Goal: Register for event/course

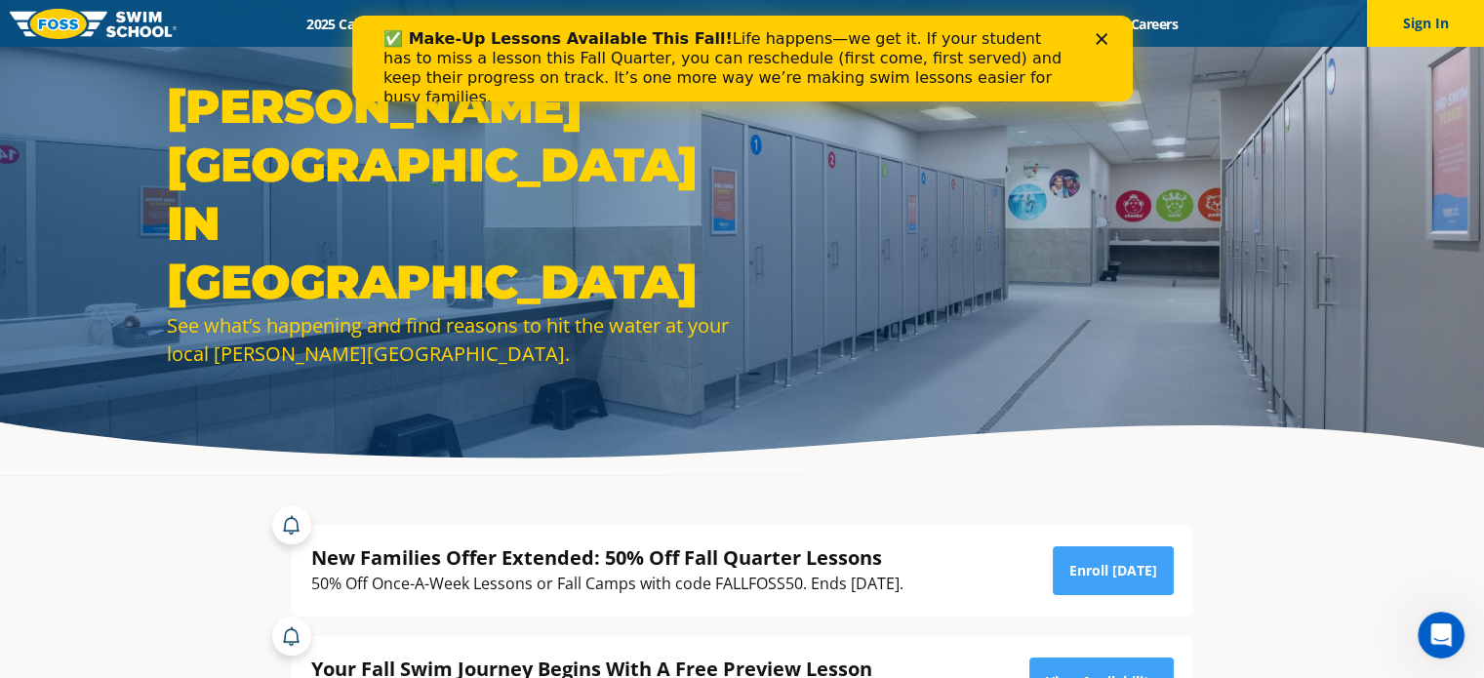
click at [1104, 38] on icon "Close" at bounding box center [1101, 39] width 12 height 12
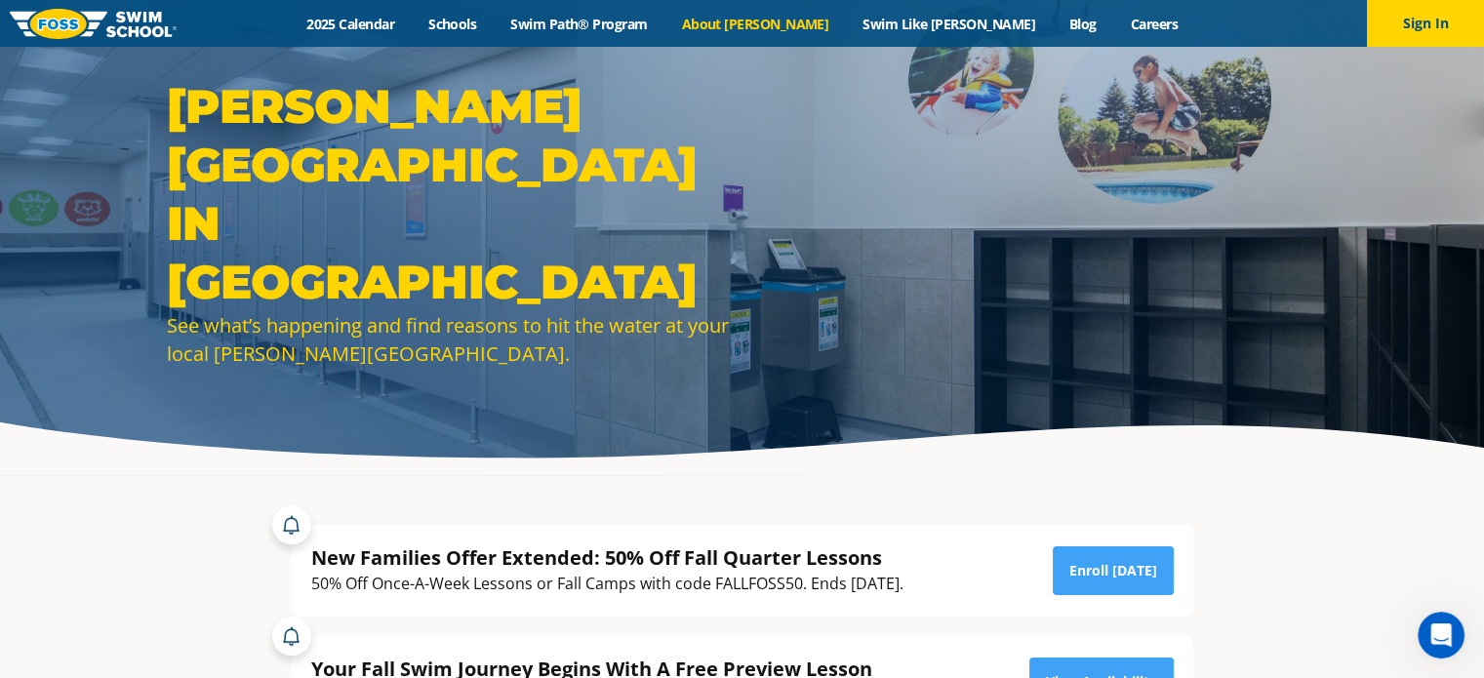
click at [769, 23] on link "About [PERSON_NAME]" at bounding box center [756, 24] width 182 height 19
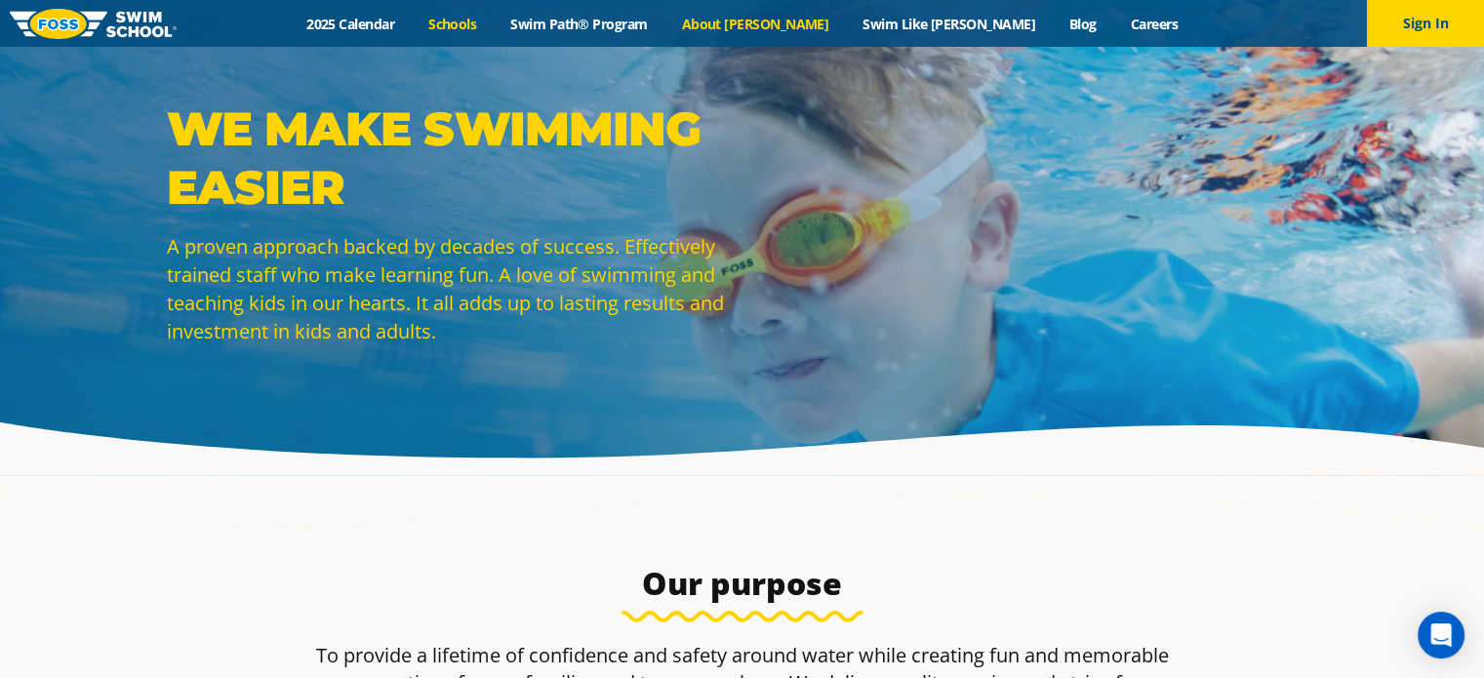
click at [494, 25] on link "Schools" at bounding box center [453, 24] width 82 height 19
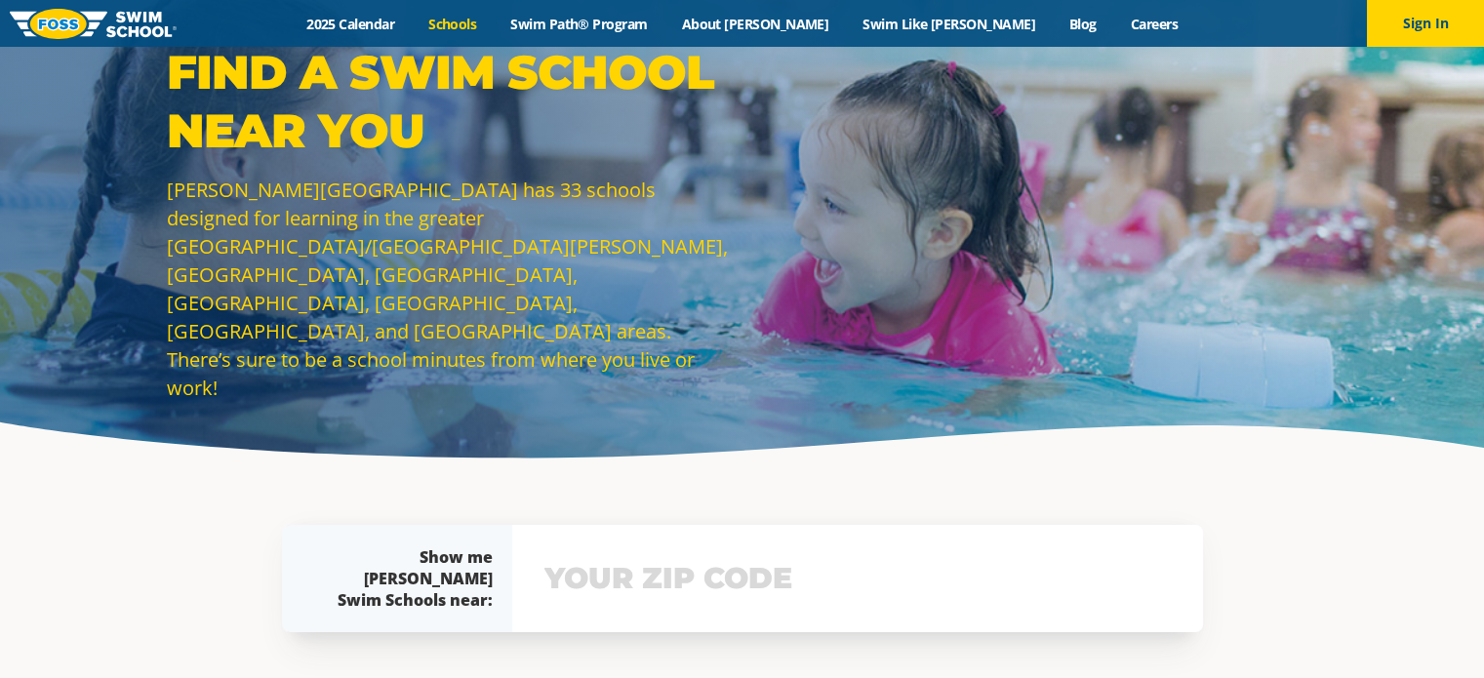
click at [796, 579] on input "text" at bounding box center [858, 578] width 636 height 57
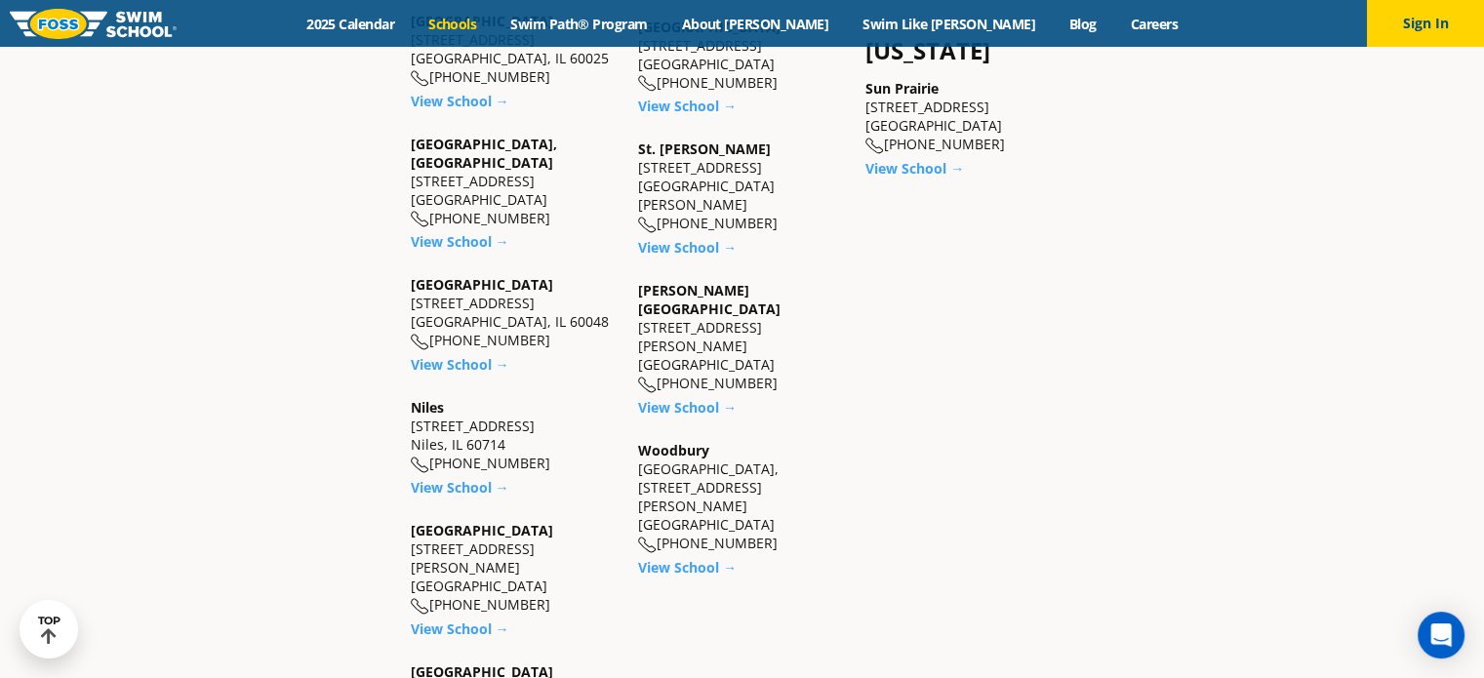
scroll to position [1754, 0]
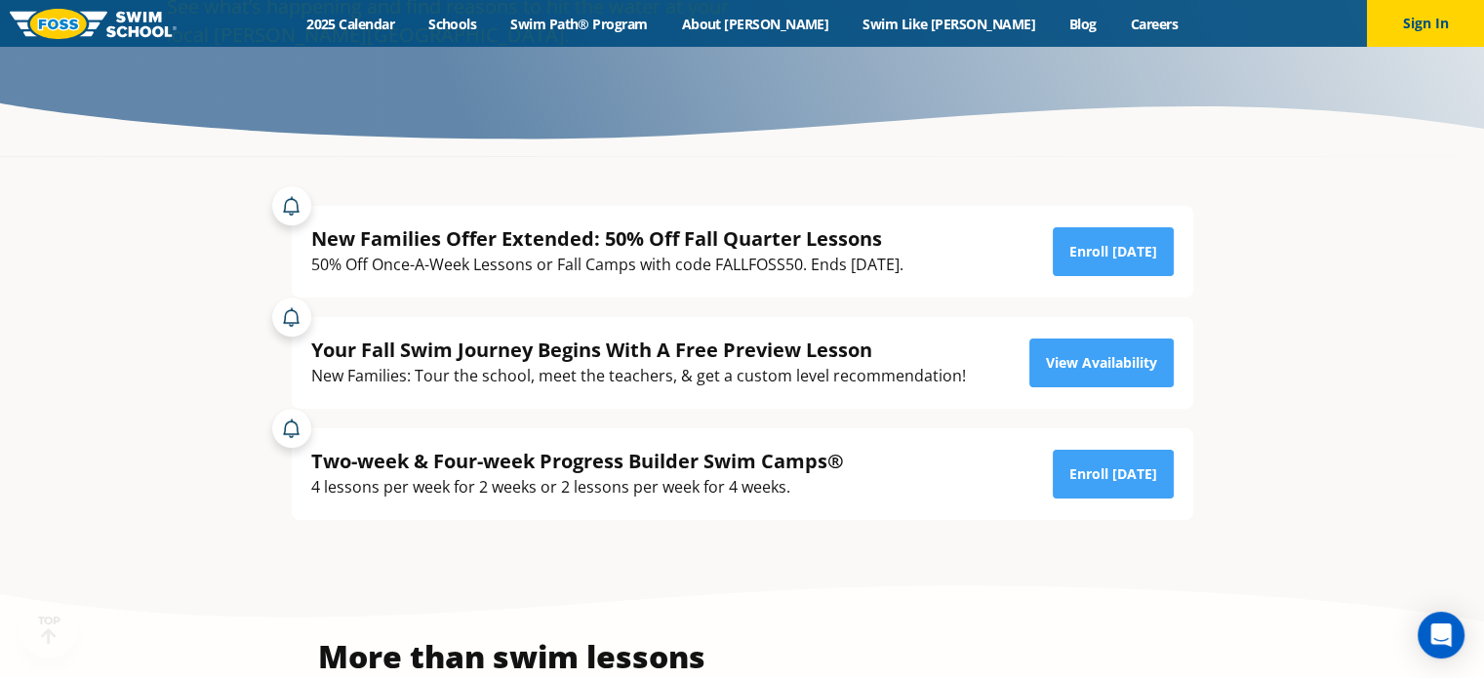
scroll to position [328, 0]
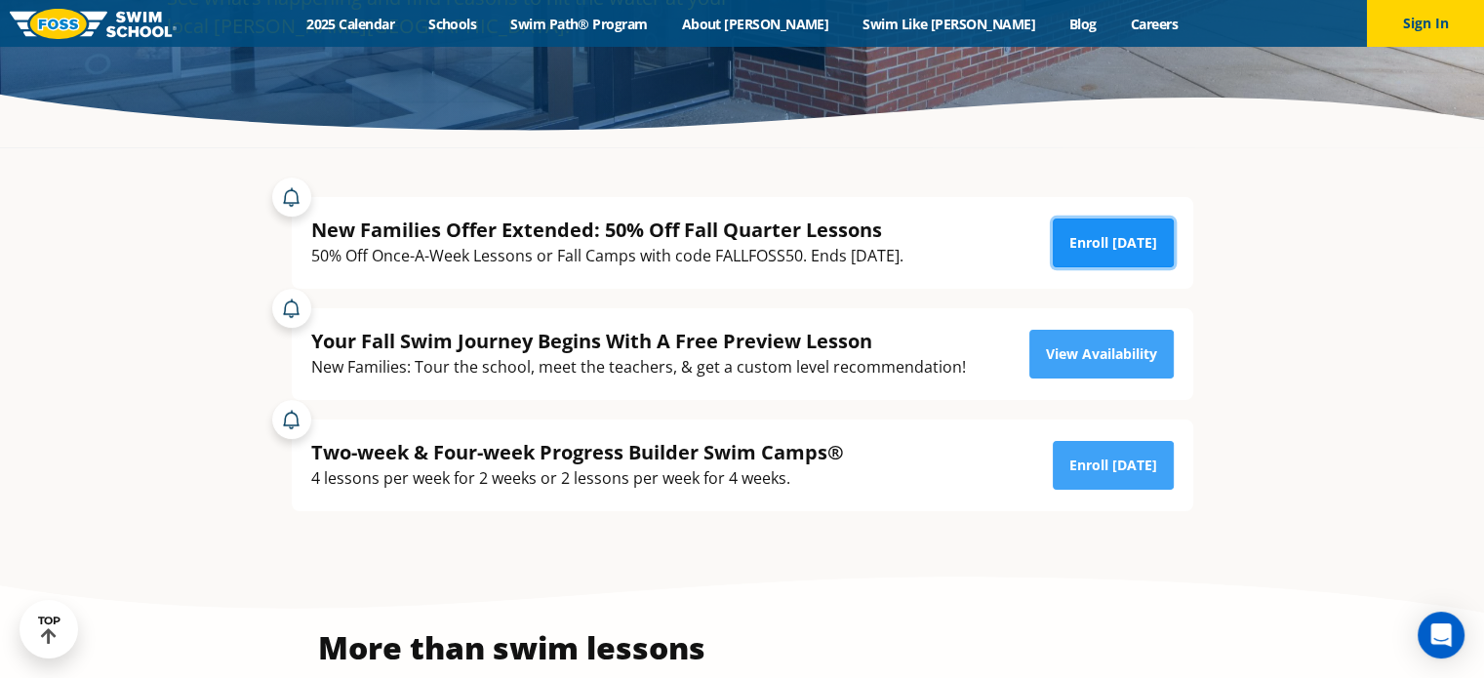
click at [1131, 256] on link "Enroll [DATE]" at bounding box center [1113, 243] width 121 height 49
